Goal: Check status: Check status

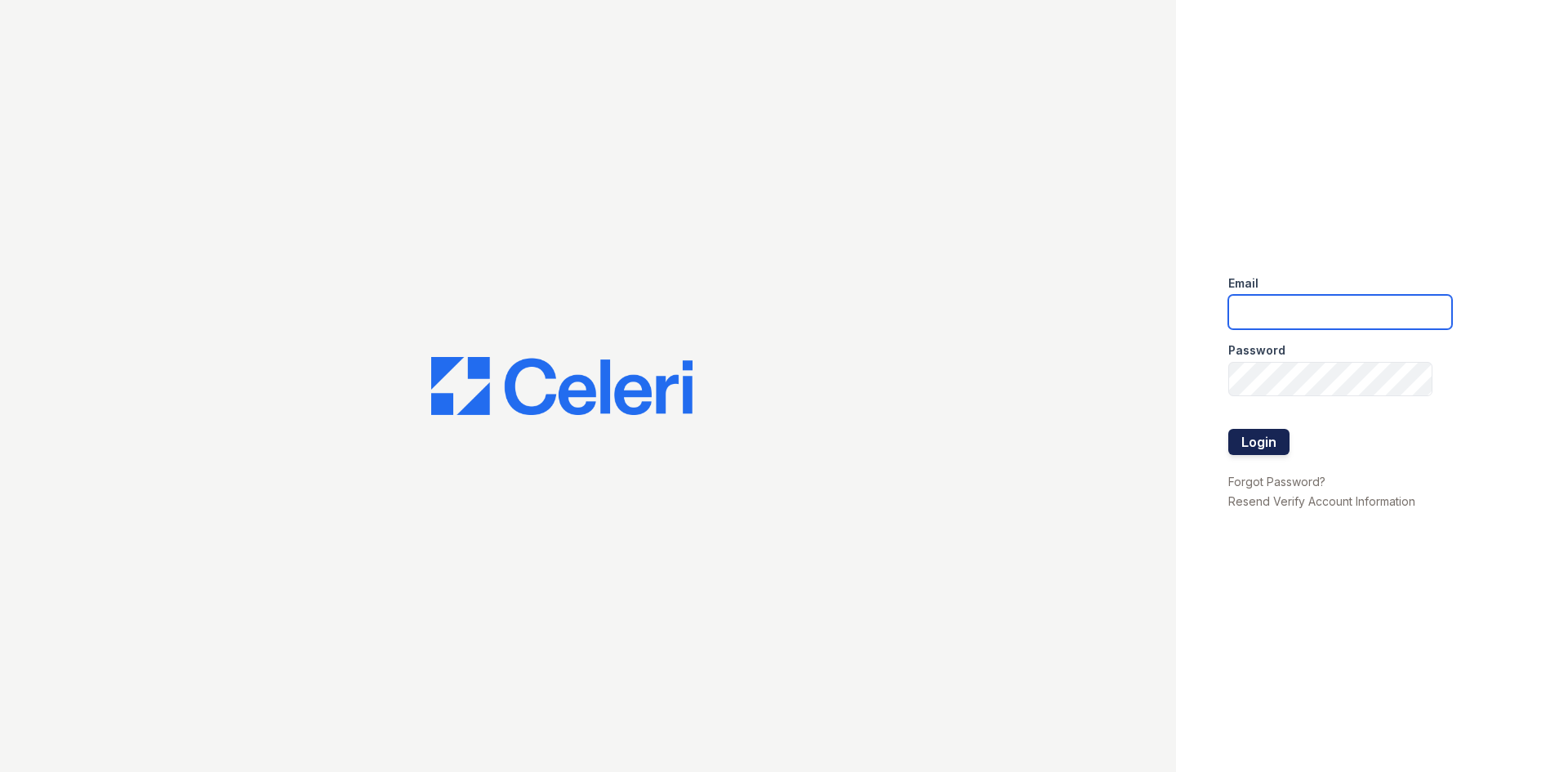
type input "smasseylogan@mmgmgt.com"
click at [1255, 439] on button "Login" at bounding box center [1259, 442] width 61 height 26
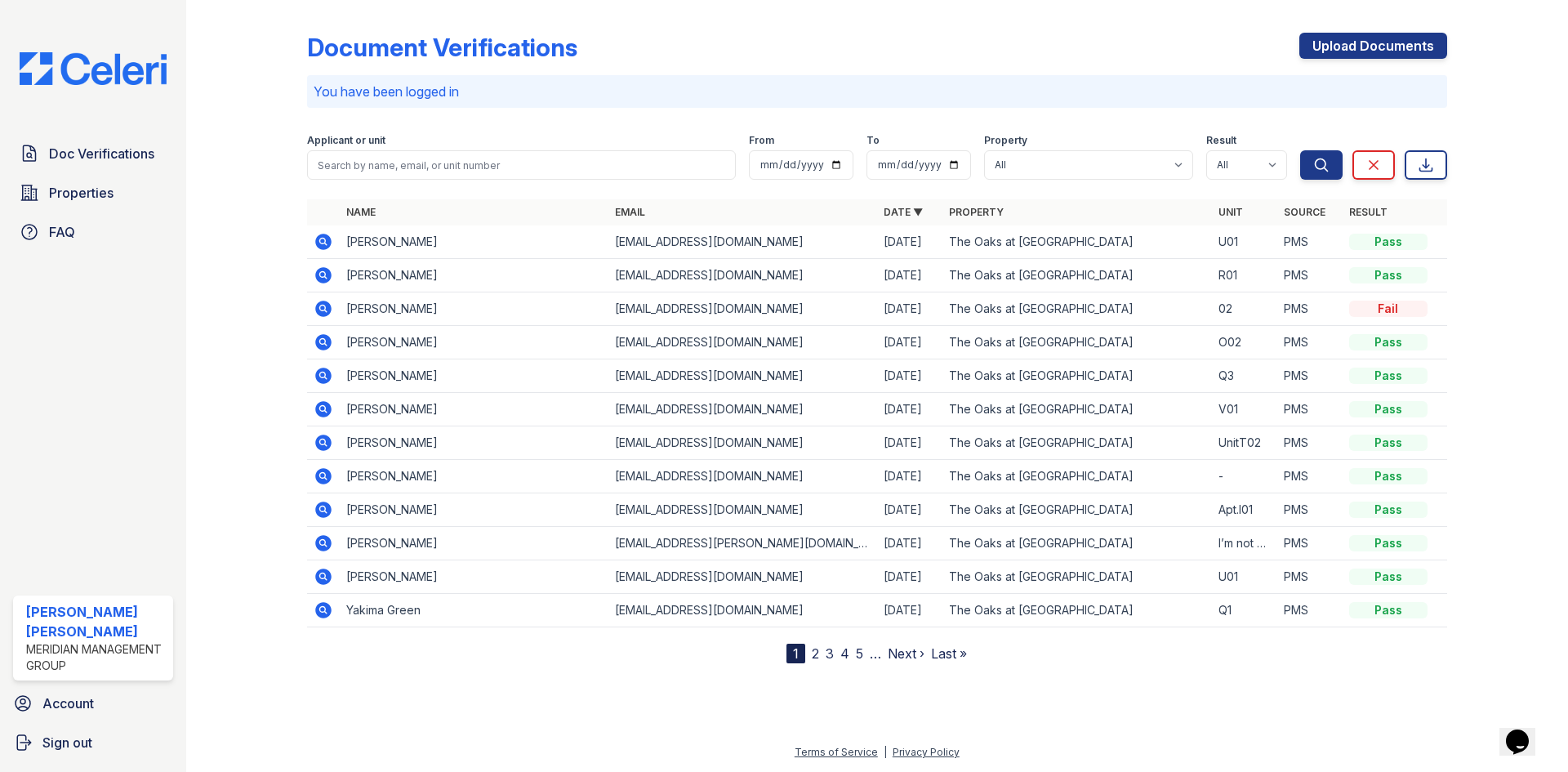
click at [324, 276] on icon at bounding box center [323, 275] width 20 height 20
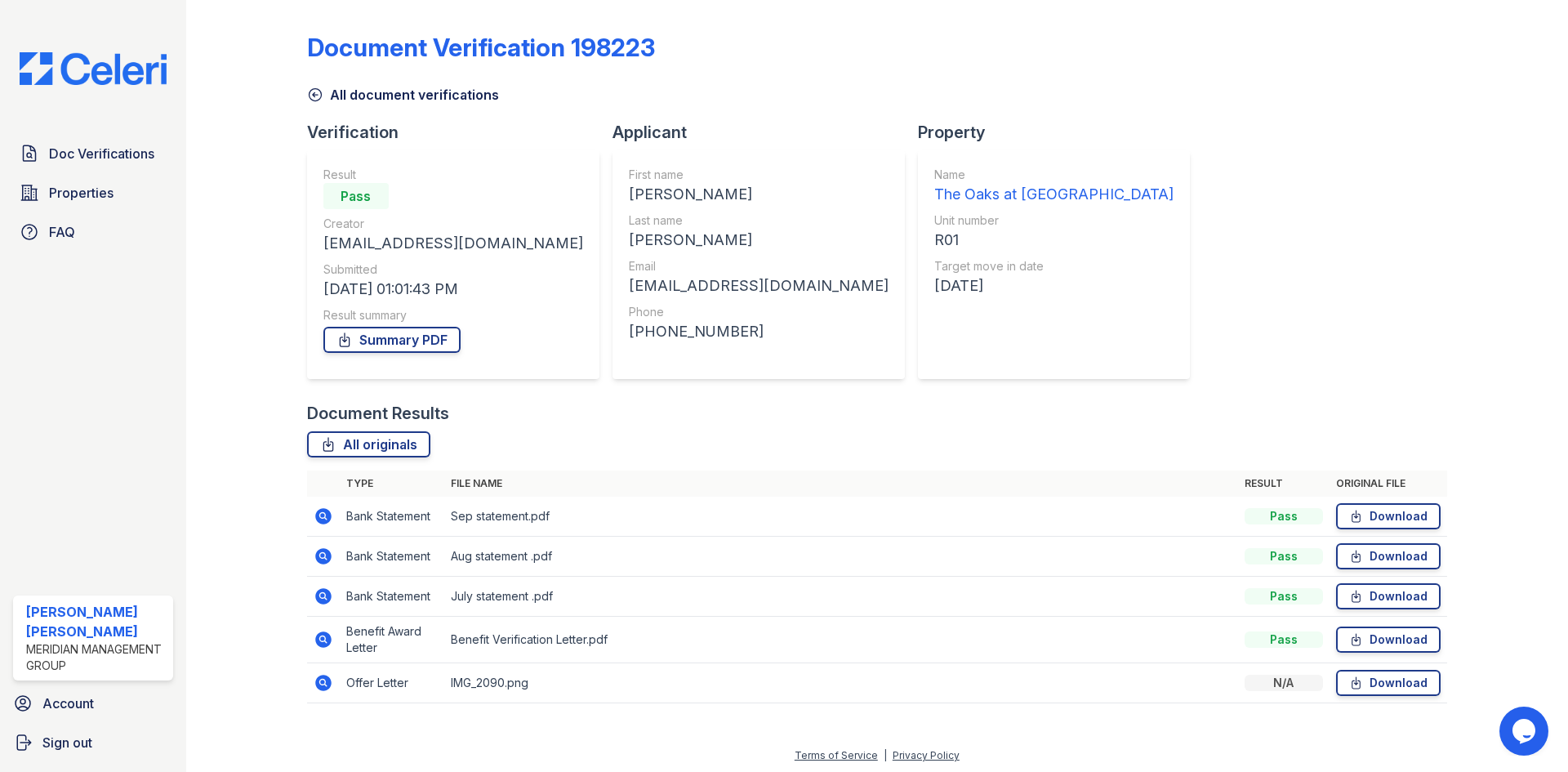
scroll to position [4, 0]
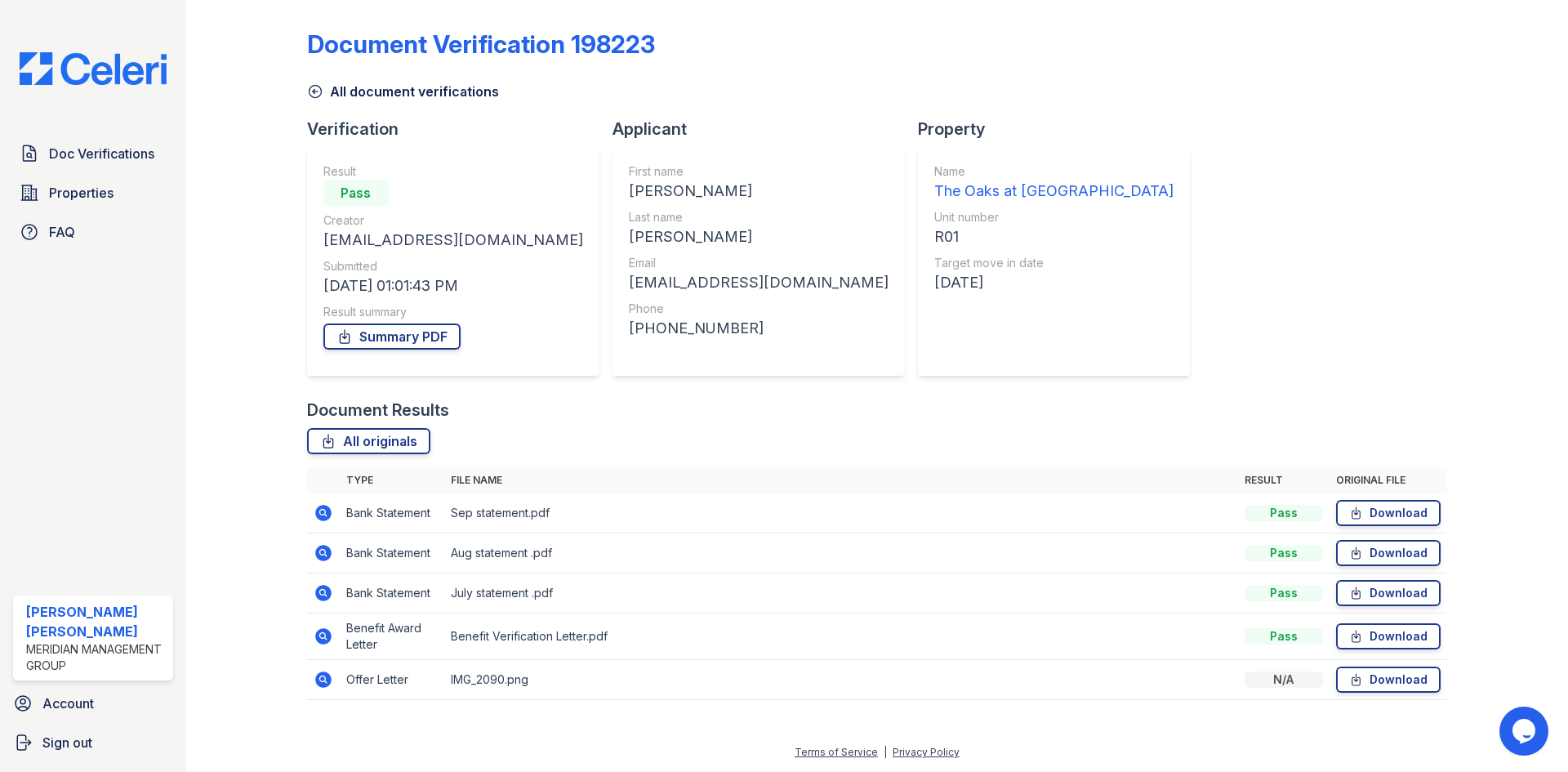
click at [321, 633] on icon at bounding box center [323, 637] width 20 height 20
